Goal: Transaction & Acquisition: Purchase product/service

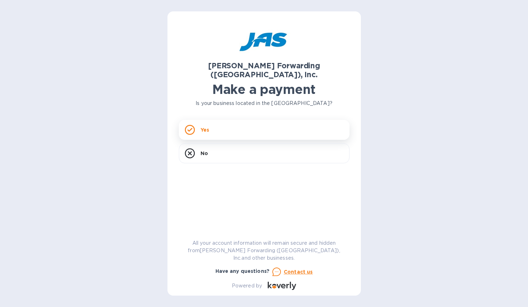
click at [205, 126] on p "Yes" at bounding box center [204, 129] width 9 height 7
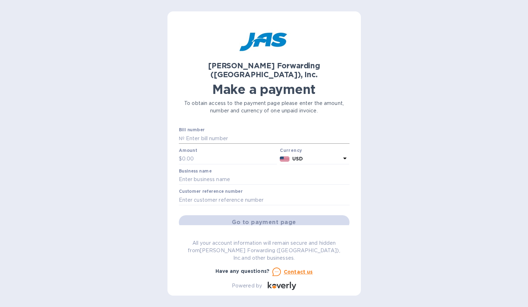
click at [206, 133] on input "text" at bounding box center [266, 138] width 165 height 11
type input "CLT503380634"
click at [205, 154] on input "text" at bounding box center [229, 159] width 95 height 11
type input "3,887.13"
click at [227, 174] on input "text" at bounding box center [264, 179] width 171 height 11
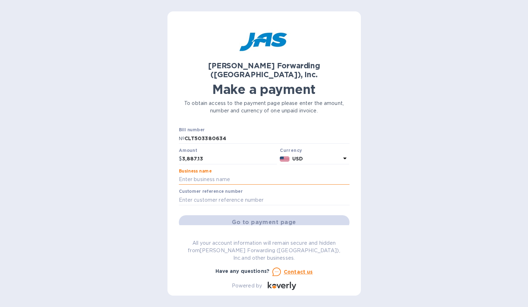
type input "[PERSON_NAME] LLC"
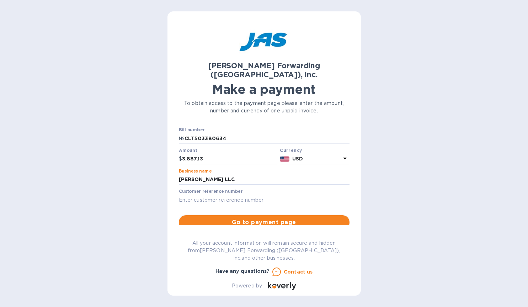
click at [226, 218] on span "Go to payment page" at bounding box center [263, 222] width 159 height 9
